Goal: Task Accomplishment & Management: Manage account settings

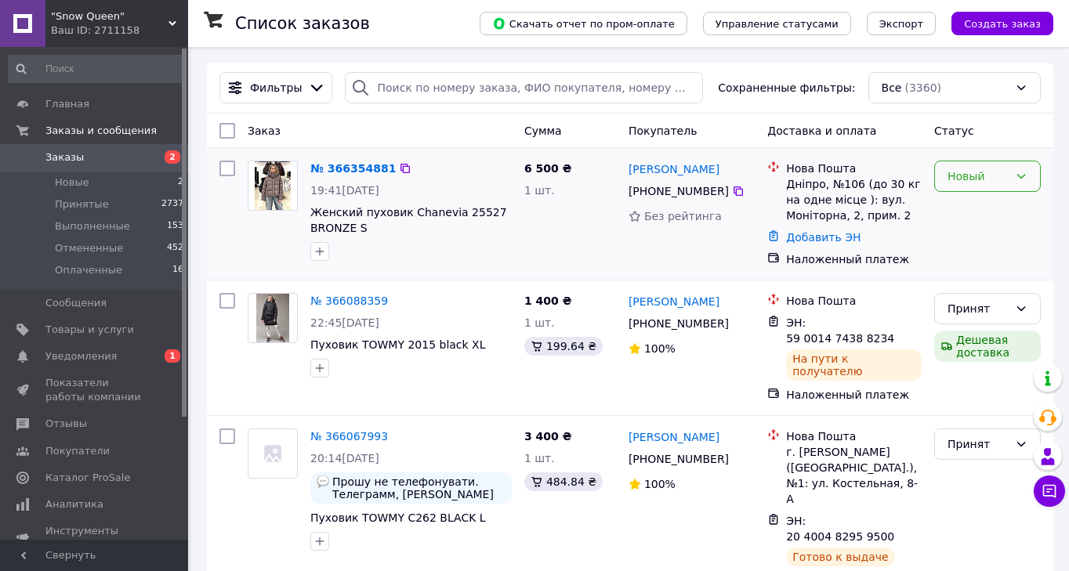
click at [987, 181] on div "Новый" at bounding box center [978, 176] width 61 height 17
click at [974, 209] on li "Принят" at bounding box center [987, 210] width 105 height 28
click at [733, 192] on icon at bounding box center [738, 191] width 13 height 13
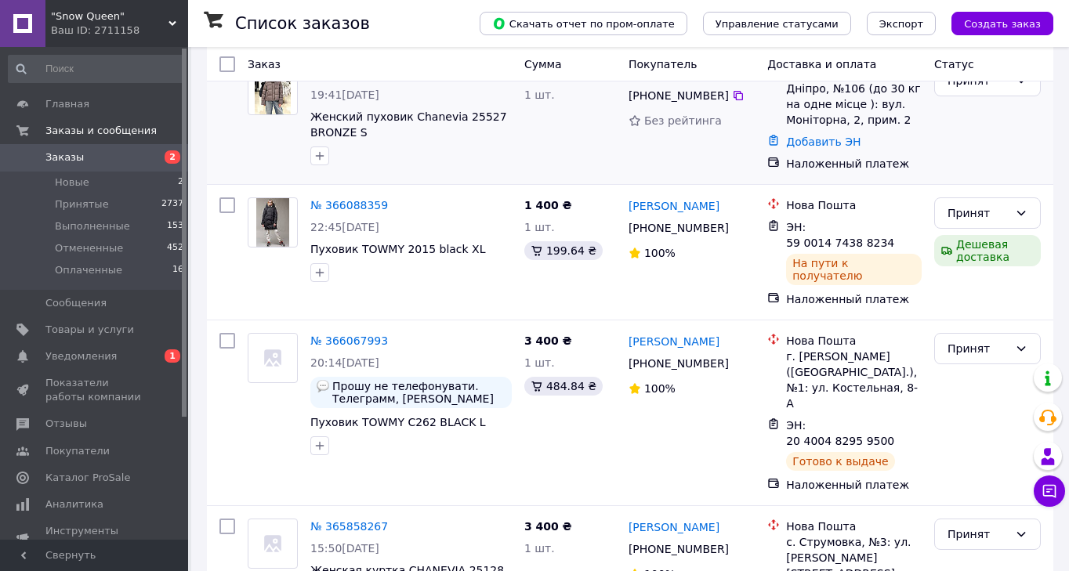
scroll to position [160, 0]
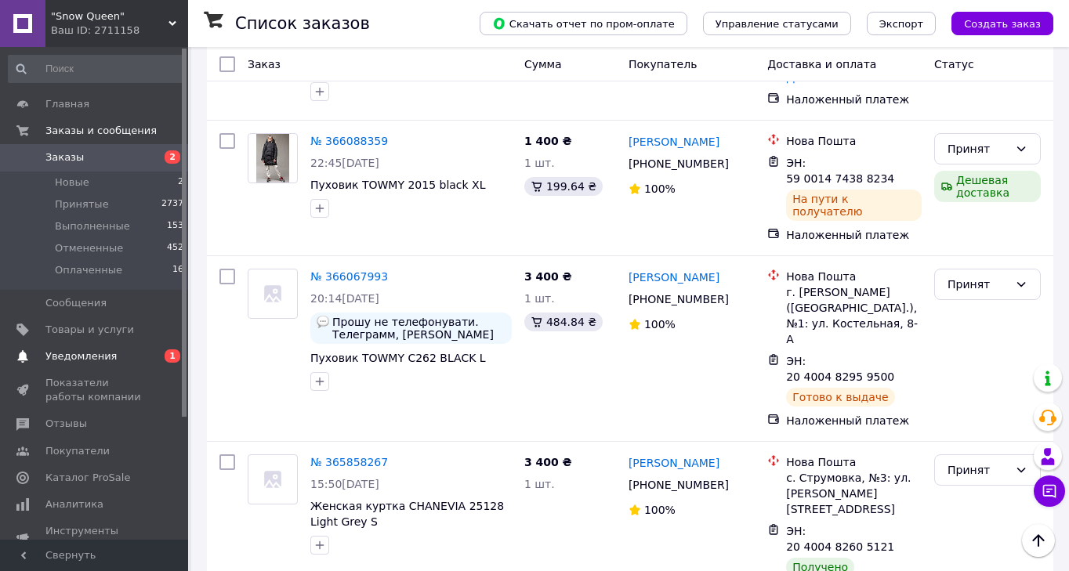
click at [98, 355] on span "Уведомления" at bounding box center [80, 357] width 71 height 14
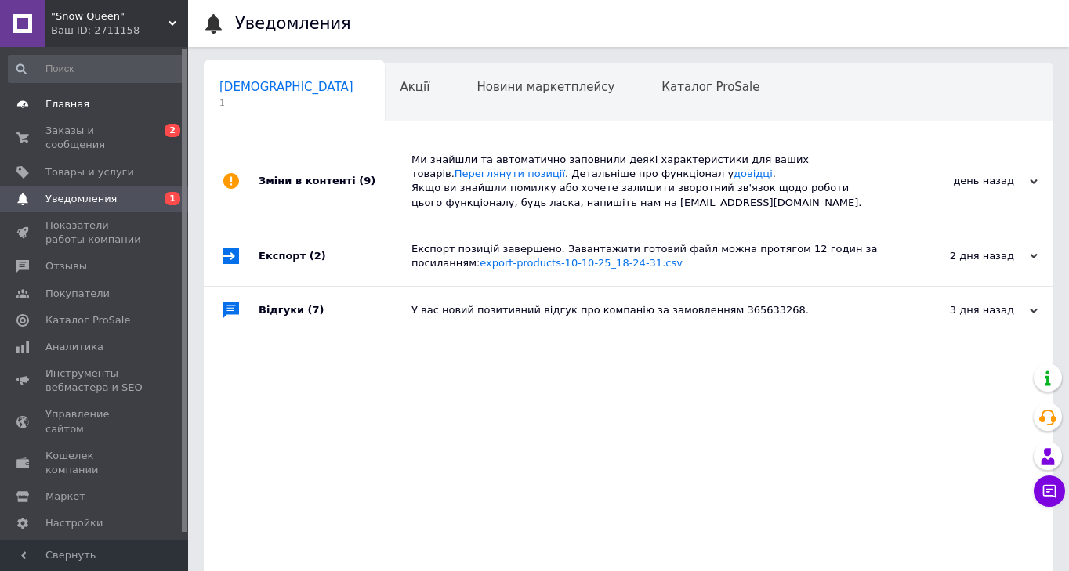
click at [71, 111] on link "Главная" at bounding box center [96, 104] width 193 height 27
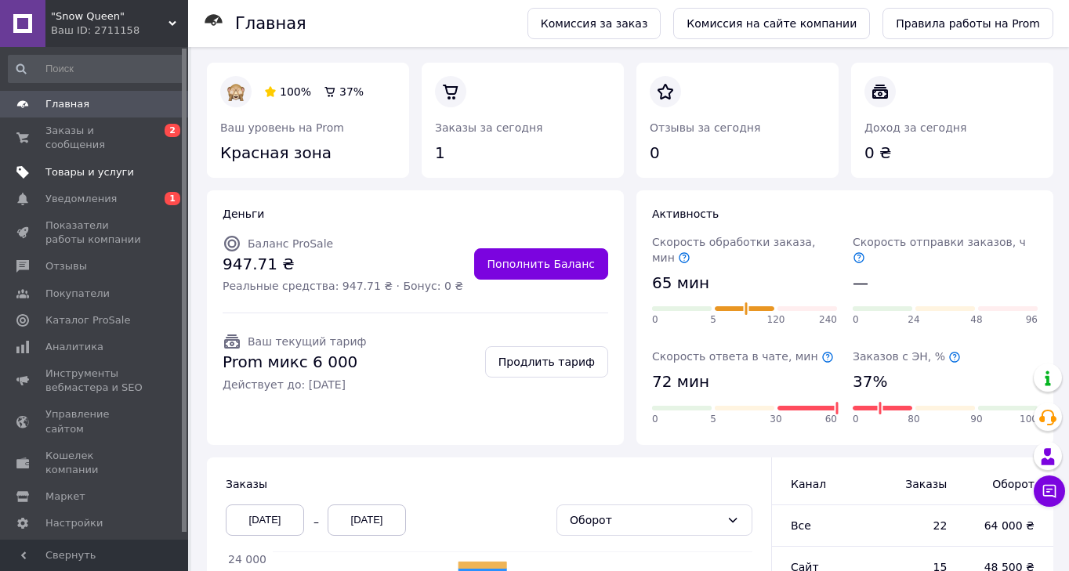
click at [74, 171] on span "Товары и услуги" at bounding box center [89, 172] width 89 height 14
